Goal: Check status: Check status

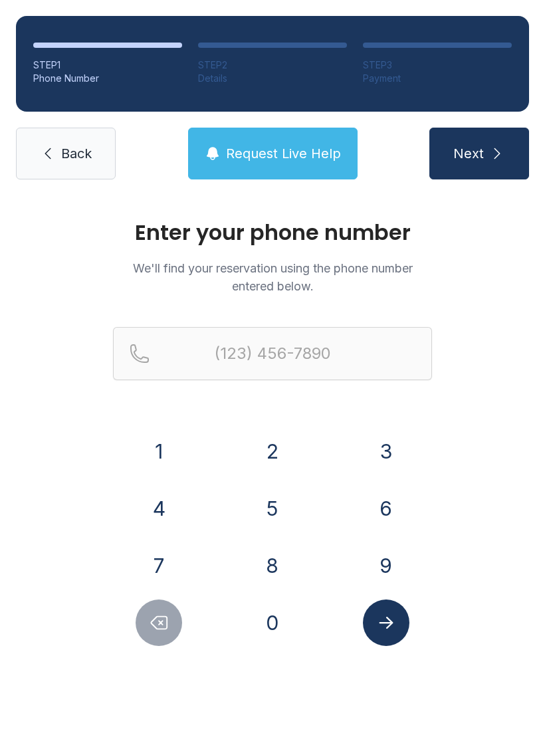
click at [387, 569] on button "9" at bounding box center [386, 566] width 47 height 47
click at [271, 507] on button "5" at bounding box center [272, 508] width 47 height 47
click at [169, 504] on button "4" at bounding box center [159, 508] width 47 height 47
click at [279, 445] on button "2" at bounding box center [272, 451] width 47 height 47
click at [386, 560] on button "9" at bounding box center [386, 566] width 47 height 47
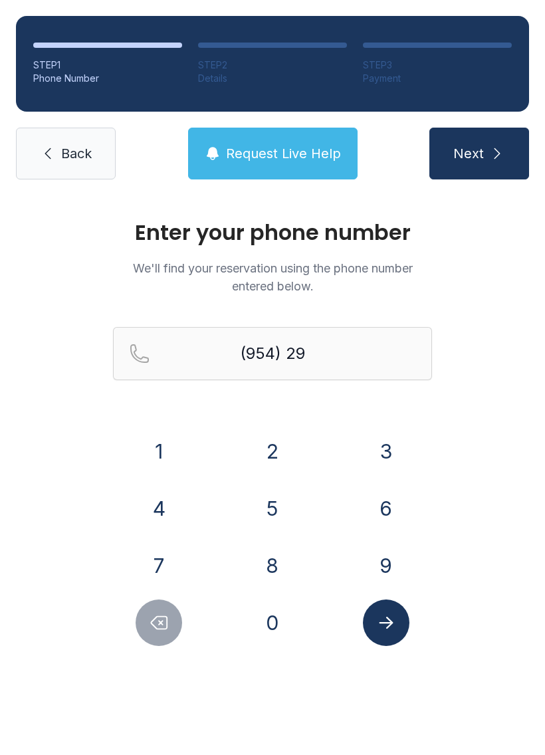
click at [387, 506] on button "6" at bounding box center [386, 508] width 47 height 47
click at [390, 445] on button "3" at bounding box center [386, 451] width 47 height 47
click at [158, 503] on button "4" at bounding box center [159, 508] width 47 height 47
click at [172, 426] on form "(954) 296-34 1 2 3 4 5 6 7 8 9 0" at bounding box center [272, 486] width 319 height 319
click at [167, 439] on button "1" at bounding box center [159, 451] width 47 height 47
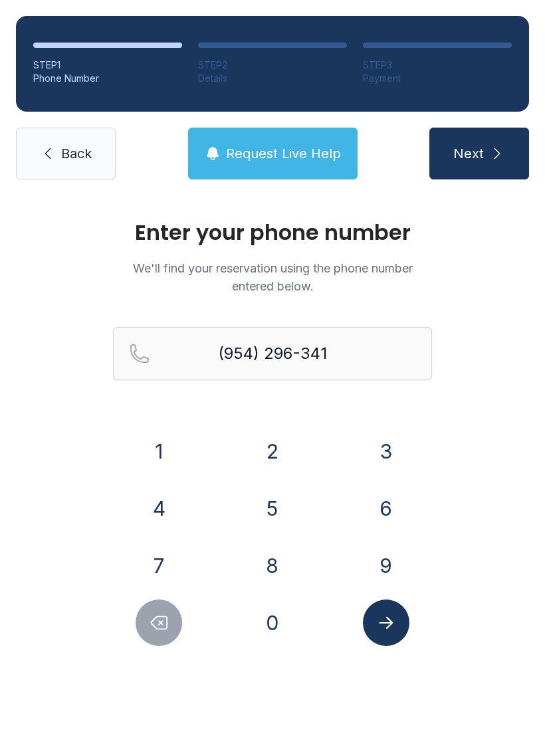
click at [283, 604] on button "0" at bounding box center [272, 623] width 47 height 47
click at [386, 637] on button "Submit lookup form" at bounding box center [386, 623] width 47 height 47
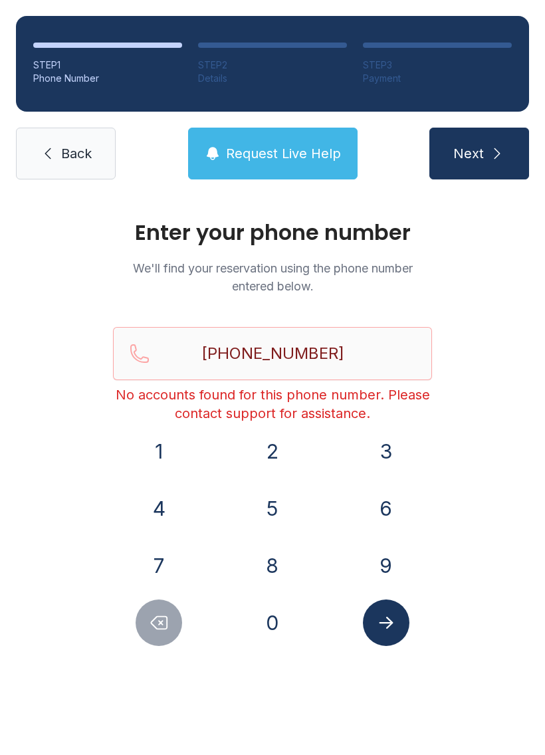
click at [164, 621] on icon "Delete number" at bounding box center [159, 623] width 20 height 20
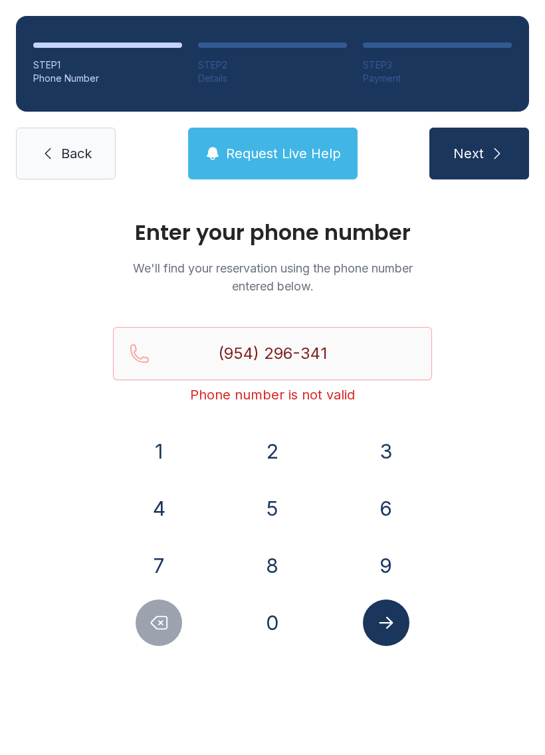
click at [163, 621] on icon "Delete number" at bounding box center [160, 623] width 16 height 13
click at [151, 624] on icon "Delete number" at bounding box center [159, 623] width 20 height 20
click at [149, 620] on icon "Delete number" at bounding box center [159, 623] width 20 height 20
click at [148, 620] on button "Delete number" at bounding box center [159, 623] width 47 height 47
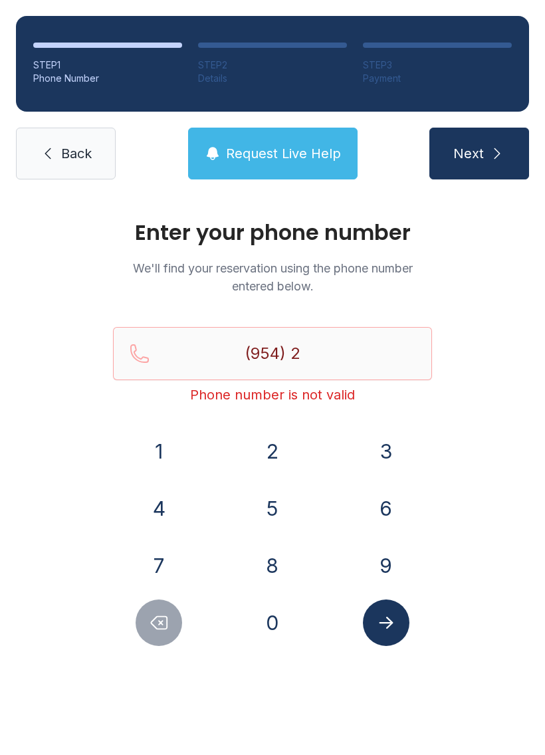
click at [145, 618] on button "Delete number" at bounding box center [159, 623] width 47 height 47
click at [144, 618] on button "Delete number" at bounding box center [159, 623] width 47 height 47
click at [144, 616] on button "Delete number" at bounding box center [159, 623] width 47 height 47
type input "(9"
click at [144, 616] on button "Delete number" at bounding box center [159, 623] width 47 height 47
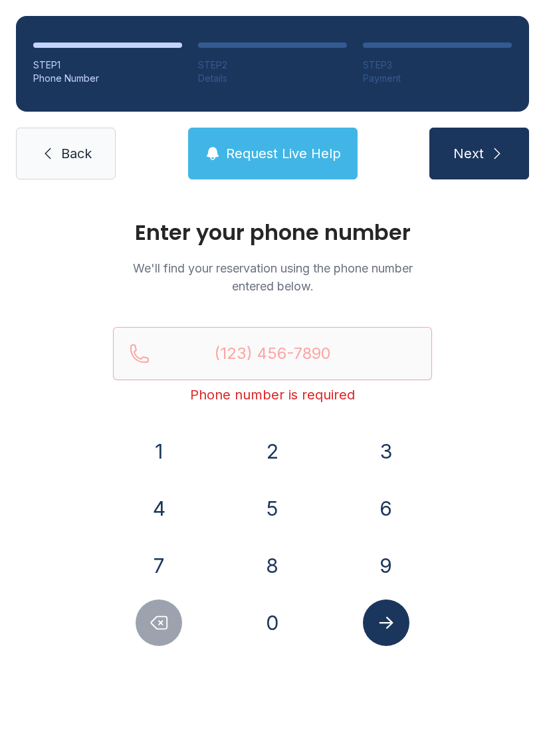
click at [146, 616] on button "Delete number" at bounding box center [159, 623] width 47 height 47
click at [384, 569] on button "9" at bounding box center [386, 566] width 47 height 47
click at [273, 513] on button "5" at bounding box center [272, 508] width 47 height 47
click at [166, 511] on button "4" at bounding box center [159, 508] width 47 height 47
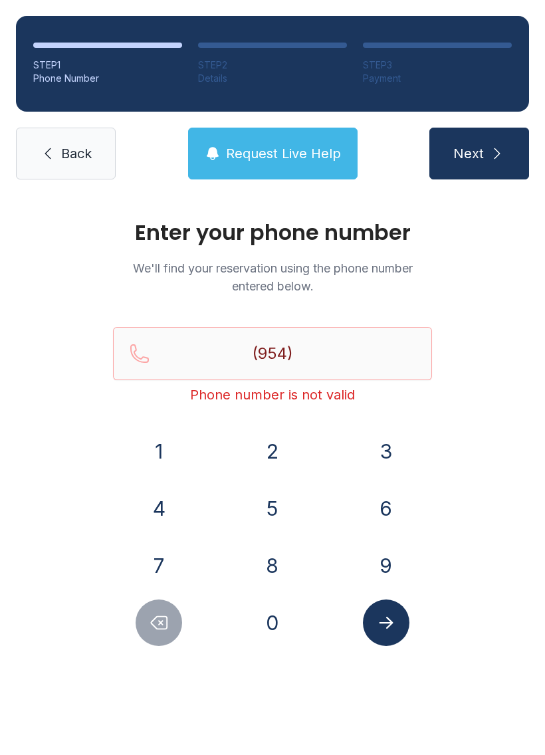
click at [386, 448] on button "3" at bounding box center [386, 451] width 47 height 47
click at [277, 567] on button "8" at bounding box center [272, 566] width 47 height 47
click at [388, 455] on button "3" at bounding box center [386, 451] width 47 height 47
click at [382, 563] on button "9" at bounding box center [386, 566] width 47 height 47
click at [182, 445] on button "1" at bounding box center [159, 451] width 47 height 47
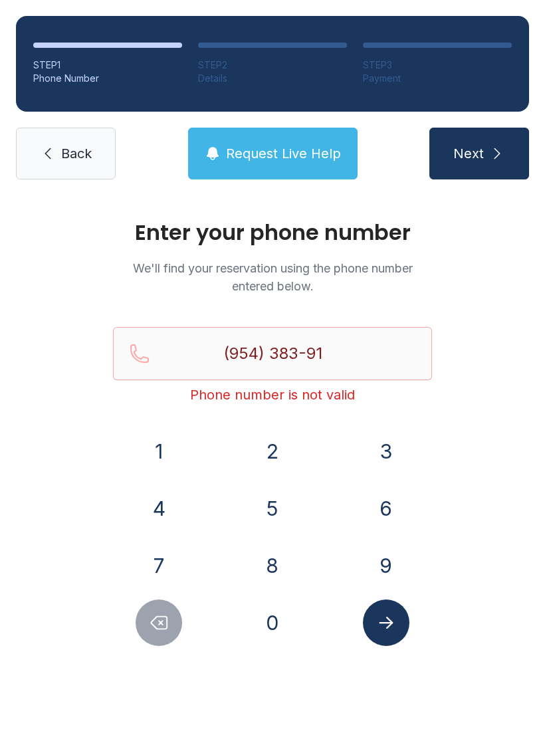
click at [160, 519] on button "4" at bounding box center [159, 508] width 47 height 47
click at [281, 456] on button "2" at bounding box center [272, 451] width 47 height 47
type input "[PHONE_NUMBER]"
click at [385, 624] on icon "Submit lookup form" at bounding box center [386, 623] width 20 height 20
